Goal: Task Accomplishment & Management: Manage account settings

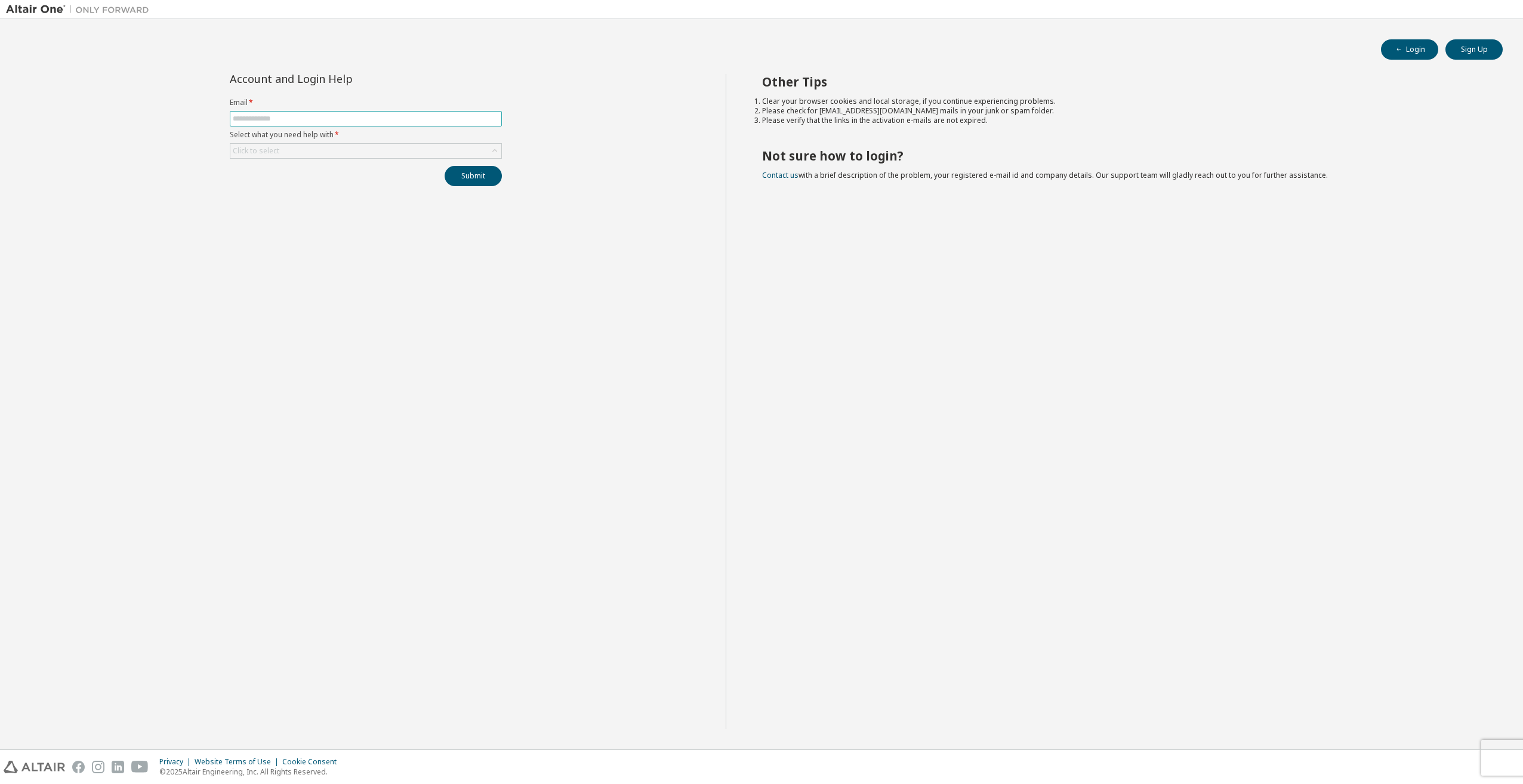
click at [365, 114] on span at bounding box center [365, 119] width 273 height 16
click at [364, 117] on input "text" at bounding box center [365, 118] width 266 height 10
type input "**********"
click at [406, 141] on form "**********" at bounding box center [365, 128] width 273 height 61
click at [402, 146] on div "Click to select" at bounding box center [365, 151] width 271 height 14
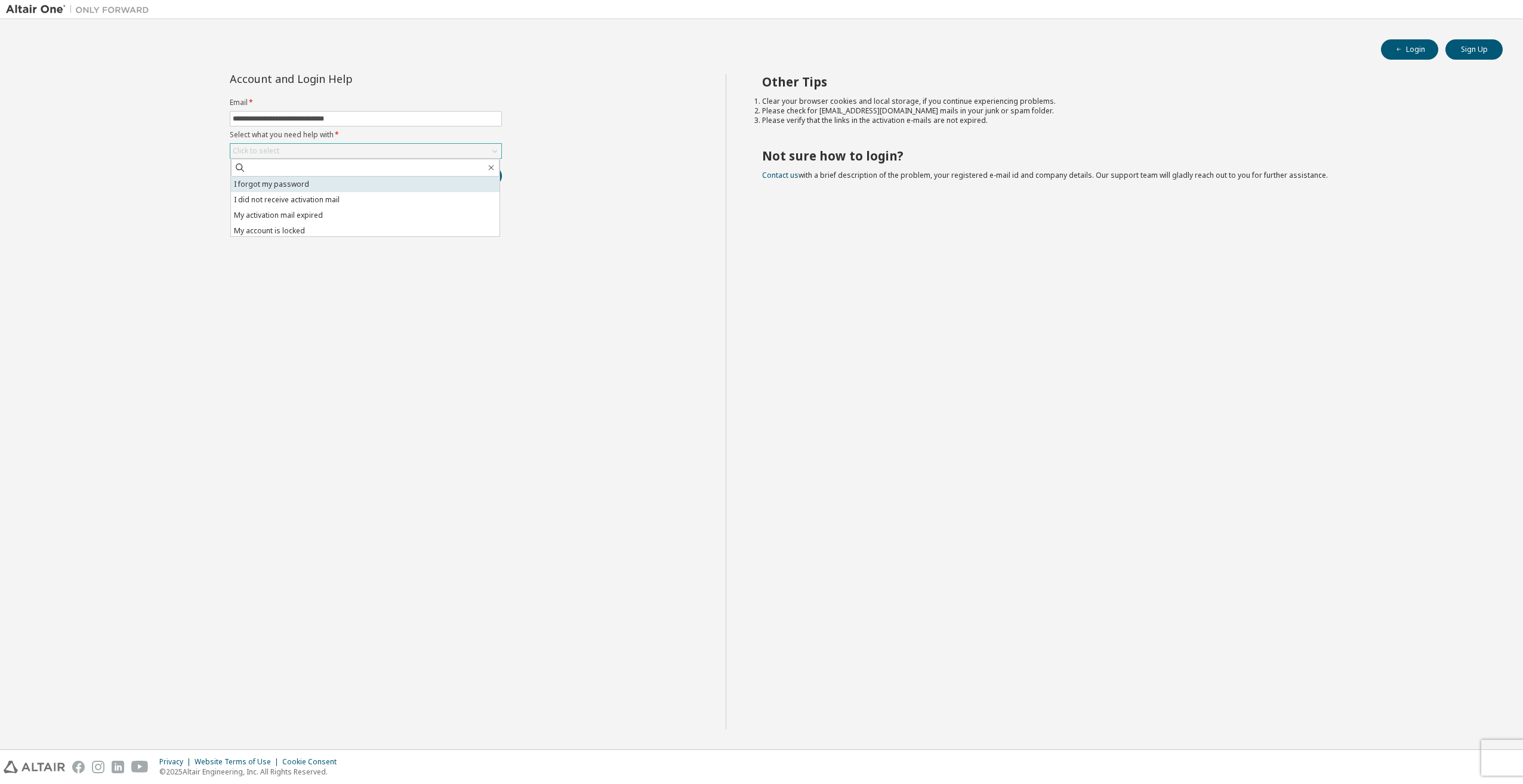
click at [377, 186] on li "I forgot my password" at bounding box center [365, 184] width 269 height 16
click at [465, 176] on button "Submit" at bounding box center [474, 176] width 57 height 21
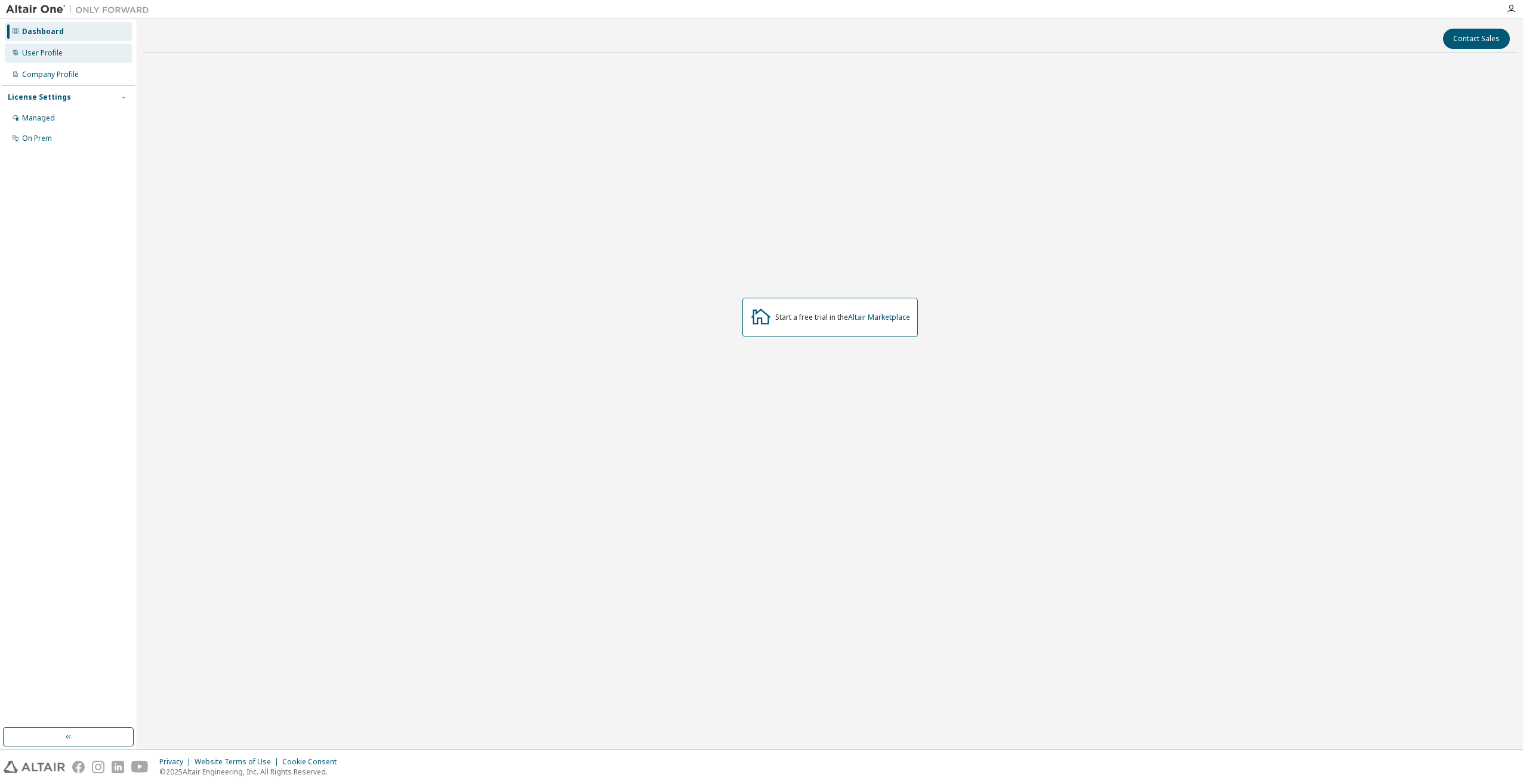
click at [54, 59] on div "User Profile" at bounding box center [68, 53] width 127 height 19
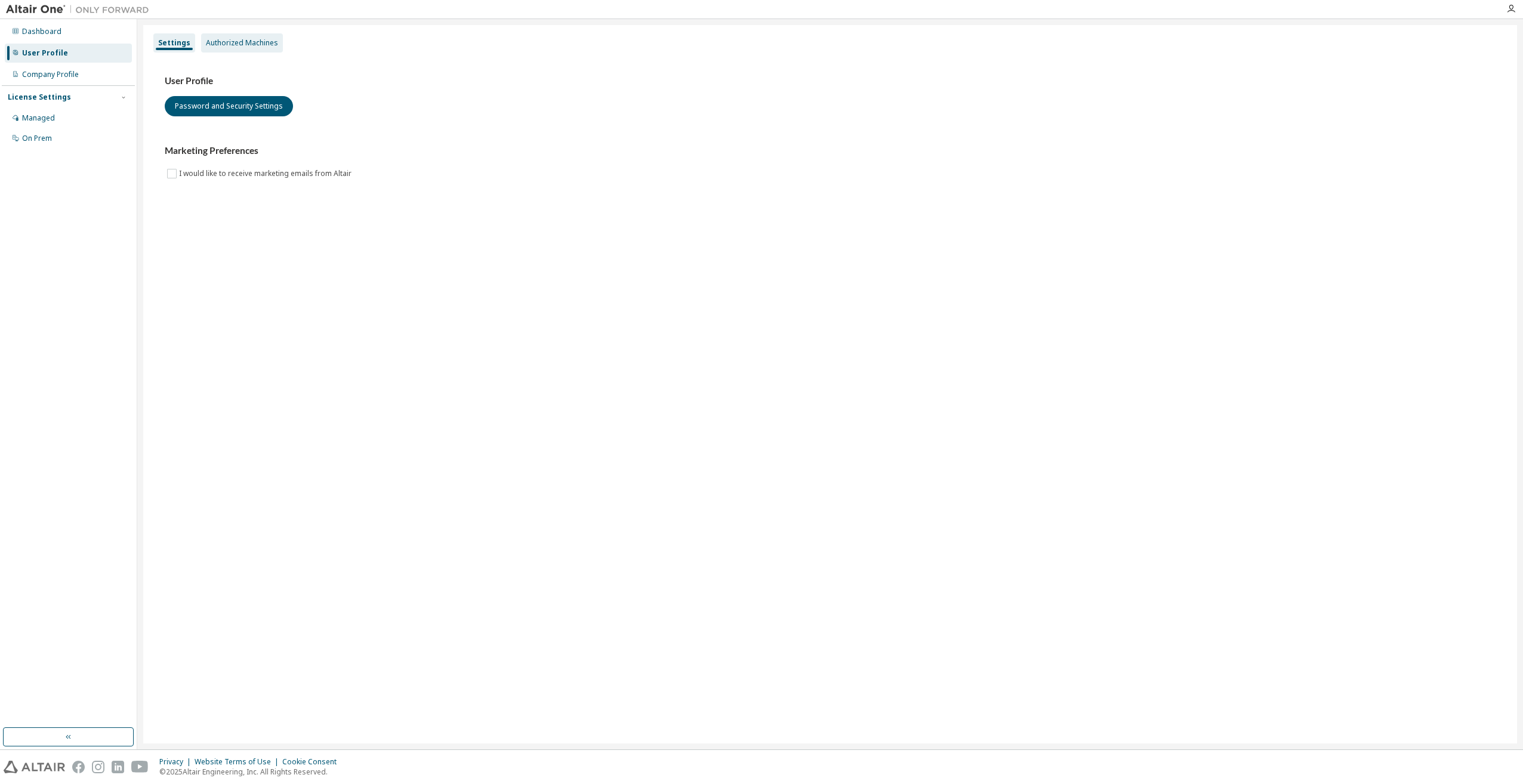
click at [245, 36] on div "Authorized Machines" at bounding box center [242, 43] width 82 height 19
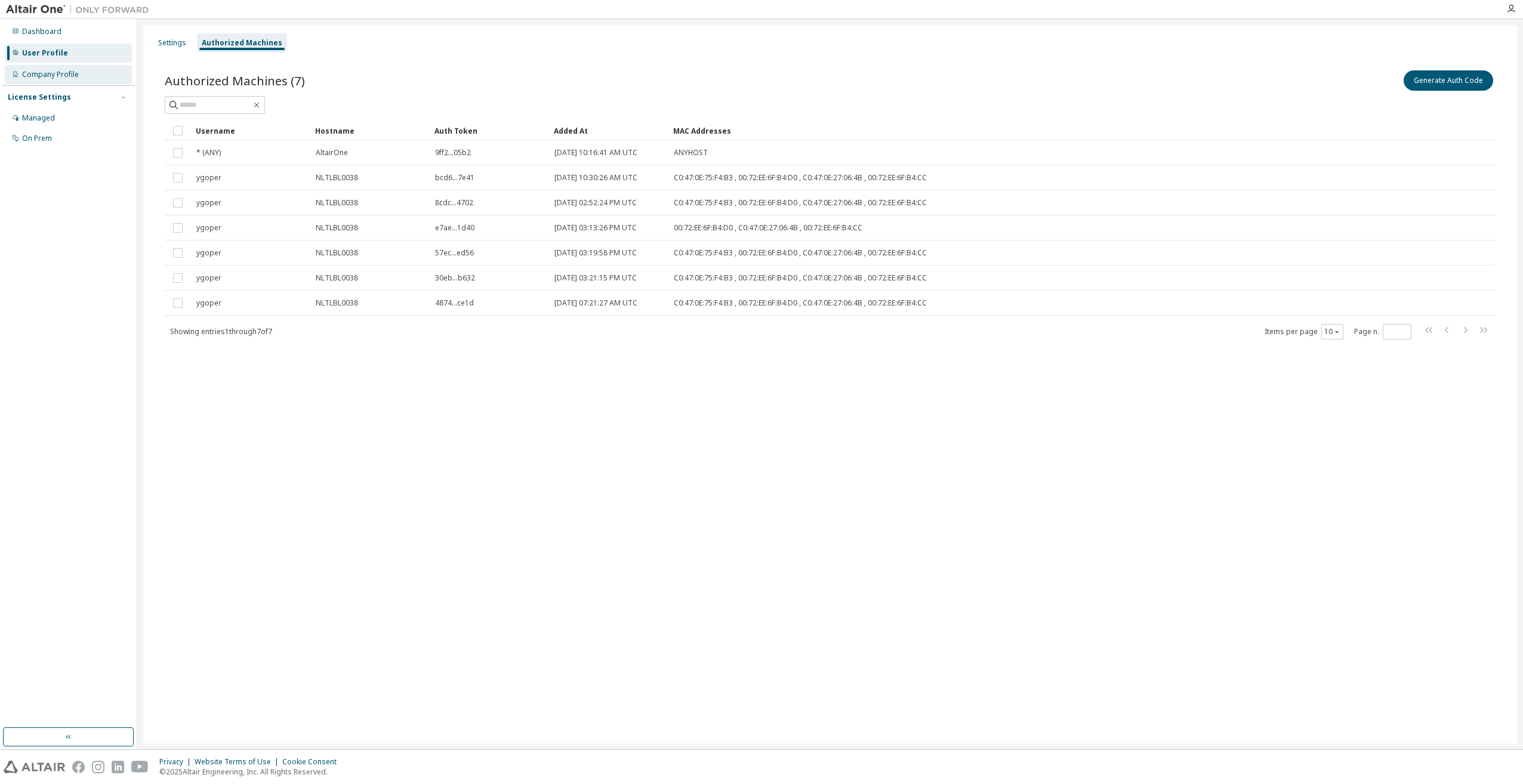
click at [56, 78] on div "Company Profile" at bounding box center [50, 75] width 56 height 10
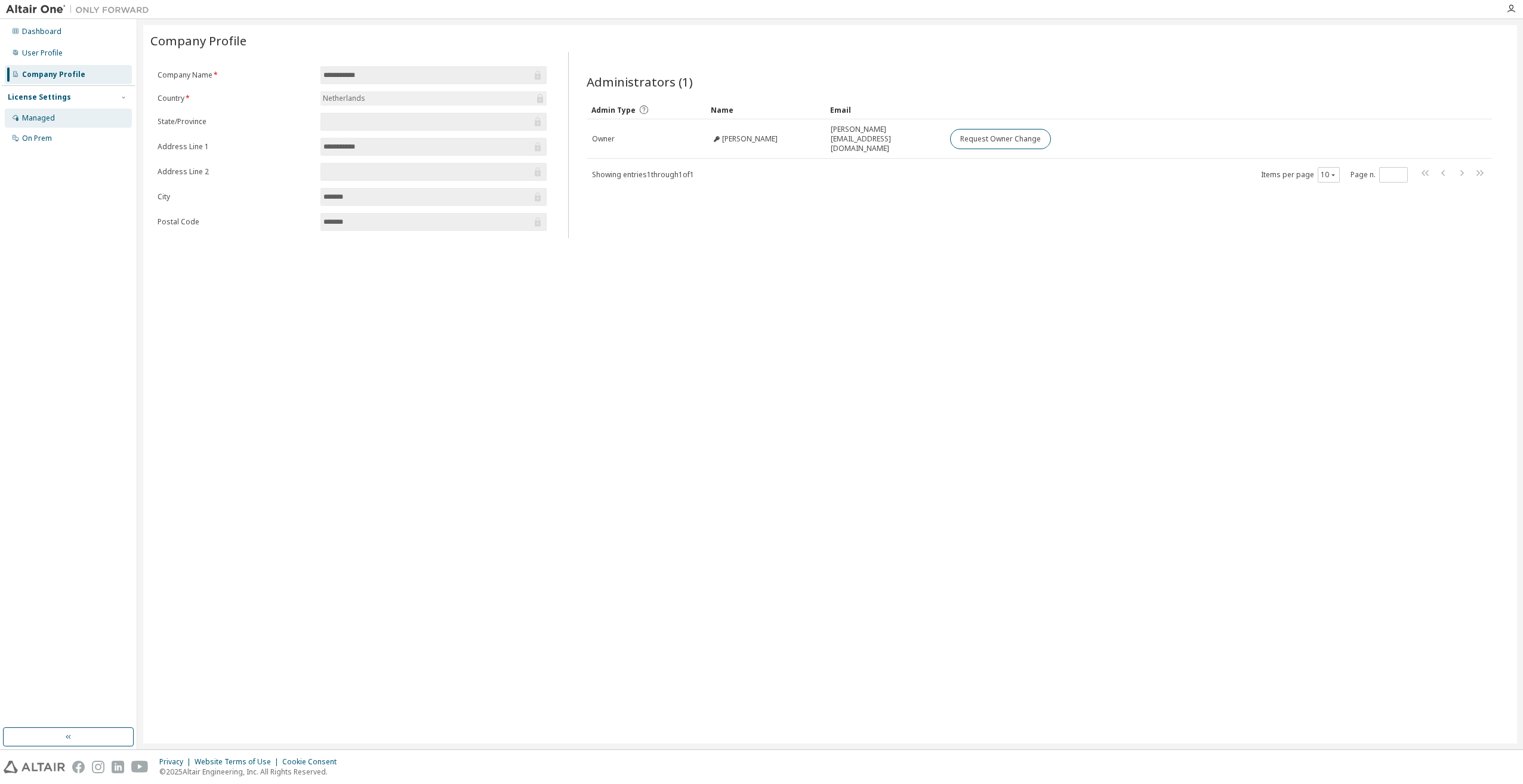
click at [79, 113] on div "Managed" at bounding box center [68, 118] width 127 height 19
